Goal: Task Accomplishment & Management: Manage account settings

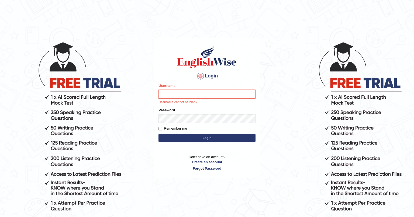
drag, startPoint x: 128, startPoint y: 14, endPoint x: 126, endPoint y: 31, distance: 17.1
click at [126, 31] on body "Login Please fix the following errors: Username Username cannot be blank. Passw…" at bounding box center [207, 129] width 414 height 217
